Goal: Book appointment/travel/reservation

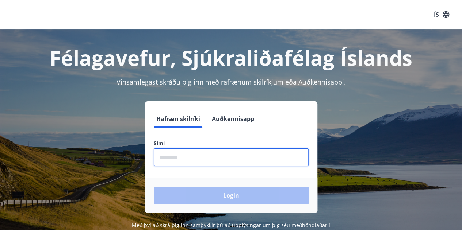
click at [201, 165] on input "phone" at bounding box center [231, 158] width 155 height 18
type input "********"
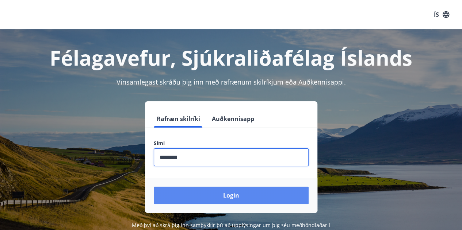
click at [222, 192] on button "Login" at bounding box center [231, 196] width 155 height 18
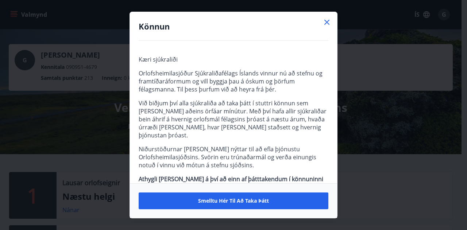
click at [331, 19] on icon at bounding box center [327, 22] width 9 height 9
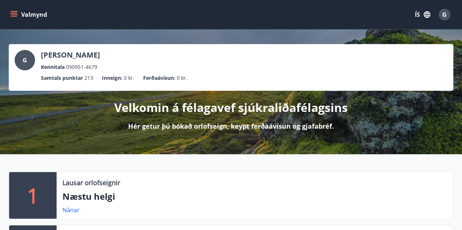
click at [19, 15] on button "Valmynd" at bounding box center [29, 14] width 41 height 13
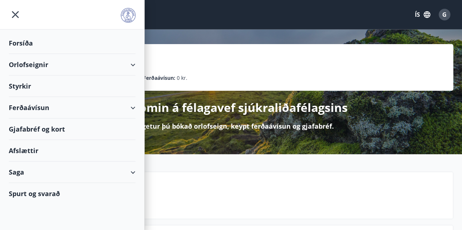
click at [133, 70] on div "Orlofseignir" at bounding box center [72, 65] width 127 height 22
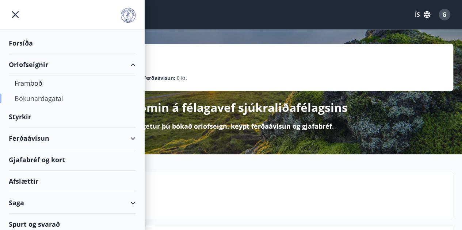
click at [64, 98] on div "Bókunardagatal" at bounding box center [72, 98] width 115 height 15
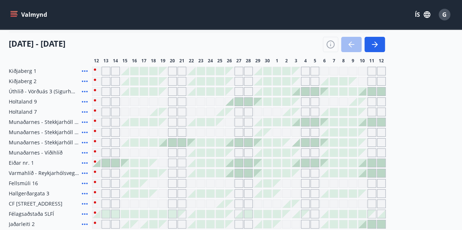
scroll to position [93, 0]
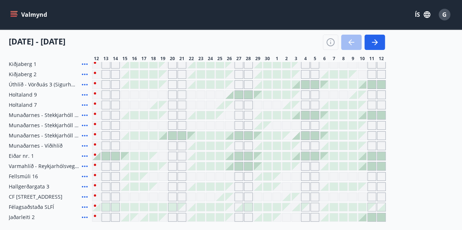
drag, startPoint x: 68, startPoint y: 198, endPoint x: 85, endPoint y: 196, distance: 17.3
click at [85, 196] on div "CF Møllers Allé 34, Kaupmannahöfn" at bounding box center [49, 197] width 80 height 9
click at [85, 196] on icon at bounding box center [84, 197] width 9 height 9
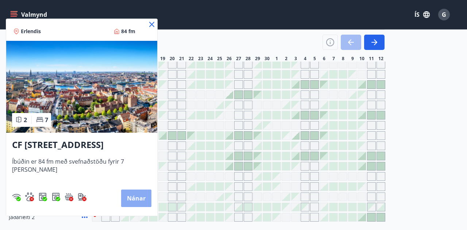
click at [139, 200] on button "Nánar" at bounding box center [136, 199] width 30 height 18
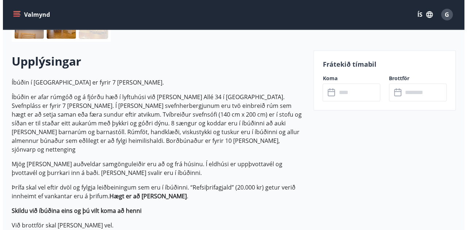
scroll to position [196, 0]
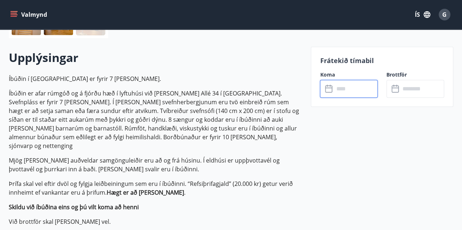
click at [348, 90] on input "text" at bounding box center [356, 89] width 44 height 18
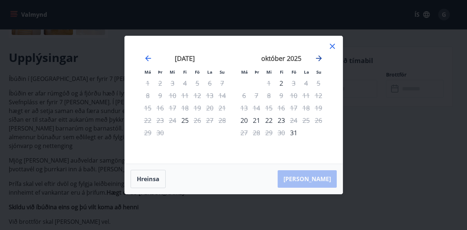
click at [320, 59] on icon "Move forward to switch to the next month." at bounding box center [319, 58] width 6 height 6
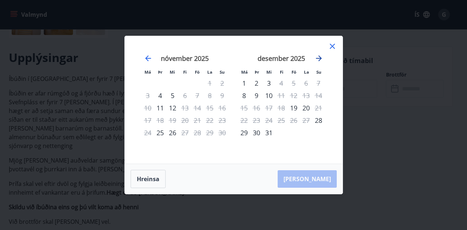
click at [320, 59] on icon "Move forward to switch to the next month." at bounding box center [319, 58] width 6 height 6
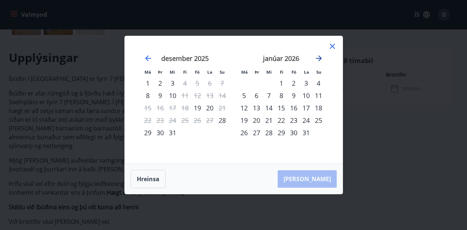
click at [320, 59] on icon "Move forward to switch to the next month." at bounding box center [319, 58] width 6 height 6
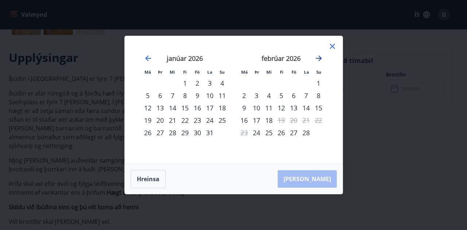
click at [320, 59] on icon "Move forward to switch to the next month." at bounding box center [319, 58] width 6 height 6
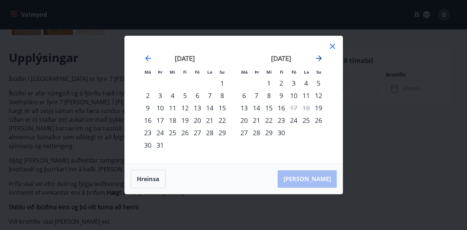
click at [320, 59] on icon "Move forward to switch to the next month." at bounding box center [319, 58] width 6 height 6
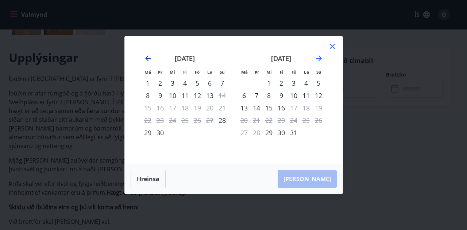
click at [144, 58] on icon "Move backward to switch to the previous month." at bounding box center [148, 58] width 9 height 9
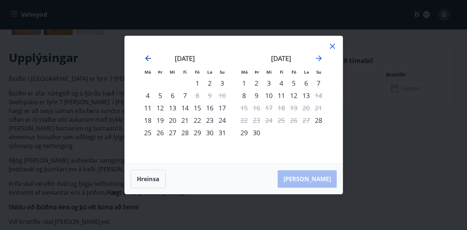
click at [144, 58] on icon "Move backward to switch to the previous month." at bounding box center [148, 58] width 9 height 9
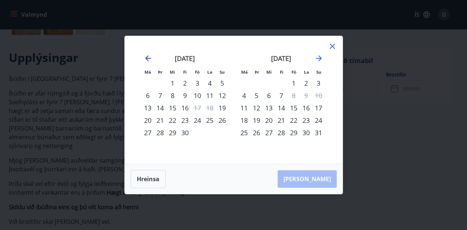
click at [144, 58] on icon "Move backward to switch to the previous month." at bounding box center [148, 58] width 9 height 9
click at [317, 61] on icon "Move forward to switch to the next month." at bounding box center [319, 58] width 9 height 9
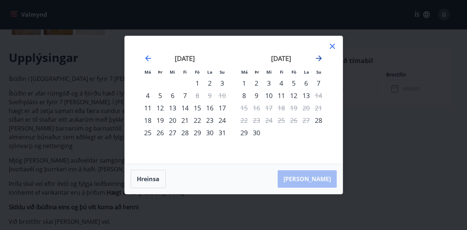
click at [321, 57] on icon "Move forward to switch to the next month." at bounding box center [319, 58] width 9 height 9
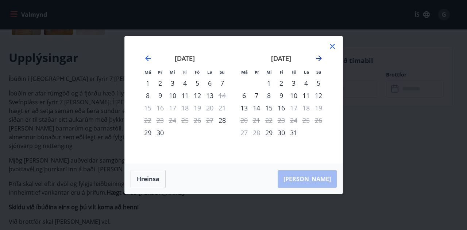
click at [321, 57] on icon "Move forward to switch to the next month." at bounding box center [319, 58] width 9 height 9
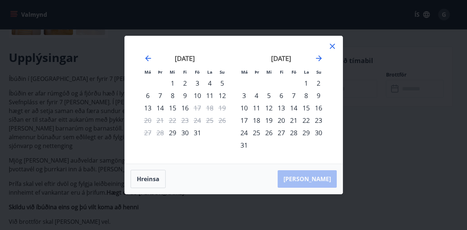
click at [143, 59] on div "júlí 2026" at bounding box center [185, 61] width 87 height 32
click at [145, 58] on icon "Move backward to switch to the previous month." at bounding box center [148, 58] width 6 height 6
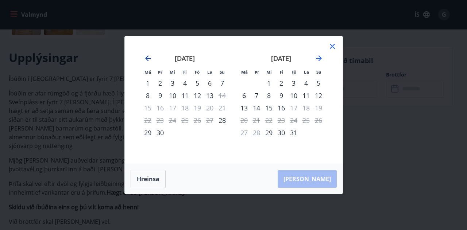
click at [145, 58] on icon "Move backward to switch to the previous month." at bounding box center [148, 58] width 6 height 6
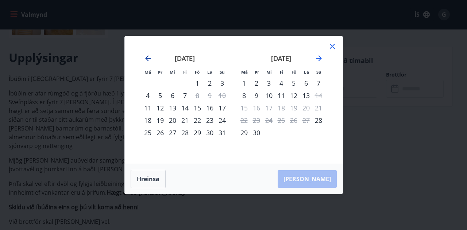
click at [145, 58] on icon "Move backward to switch to the previous month." at bounding box center [148, 58] width 6 height 6
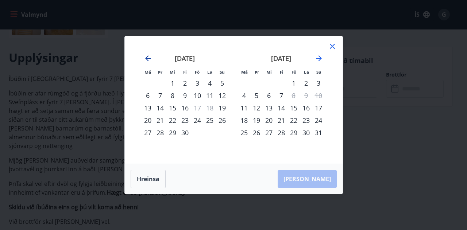
click at [145, 58] on icon "Move backward to switch to the previous month." at bounding box center [148, 58] width 6 height 6
click at [319, 60] on icon "Move forward to switch to the next month." at bounding box center [319, 58] width 9 height 9
click at [333, 47] on icon at bounding box center [332, 46] width 5 height 5
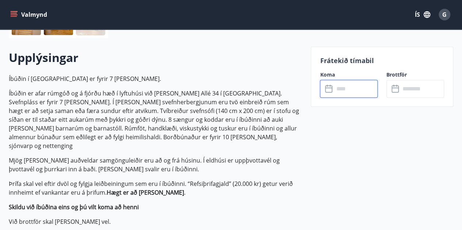
click at [353, 87] on input "text" at bounding box center [356, 89] width 44 height 18
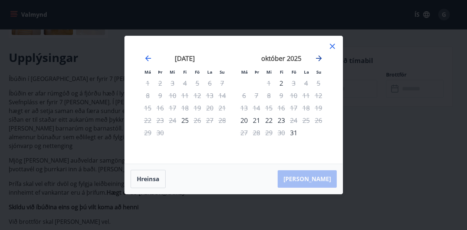
click at [322, 57] on icon "Move forward to switch to the next month." at bounding box center [319, 58] width 9 height 9
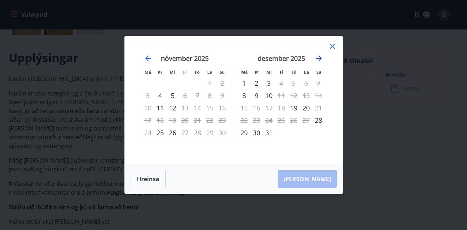
click at [322, 57] on icon "Move forward to switch to the next month." at bounding box center [319, 58] width 9 height 9
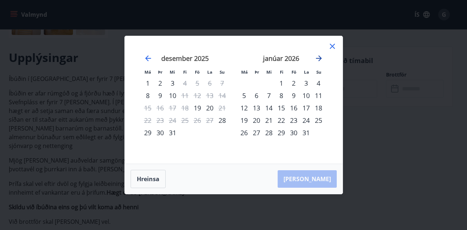
click at [322, 57] on icon "Move forward to switch to the next month." at bounding box center [319, 58] width 9 height 9
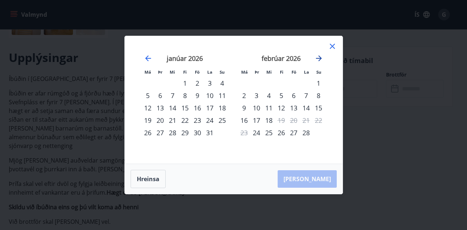
click at [322, 57] on icon "Move forward to switch to the next month." at bounding box center [319, 58] width 9 height 9
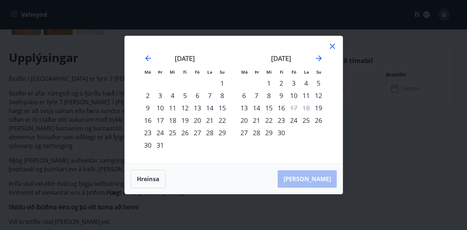
click at [321, 65] on div "apríl 2026" at bounding box center [281, 61] width 87 height 32
click at [318, 62] on icon "Move forward to switch to the next month." at bounding box center [319, 58] width 9 height 9
click at [280, 94] on div "11" at bounding box center [281, 95] width 12 height 12
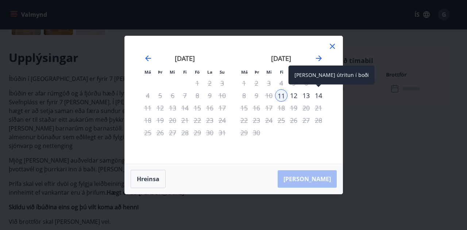
click at [318, 98] on div "14" at bounding box center [319, 95] width 12 height 12
